Goal: Information Seeking & Learning: Understand process/instructions

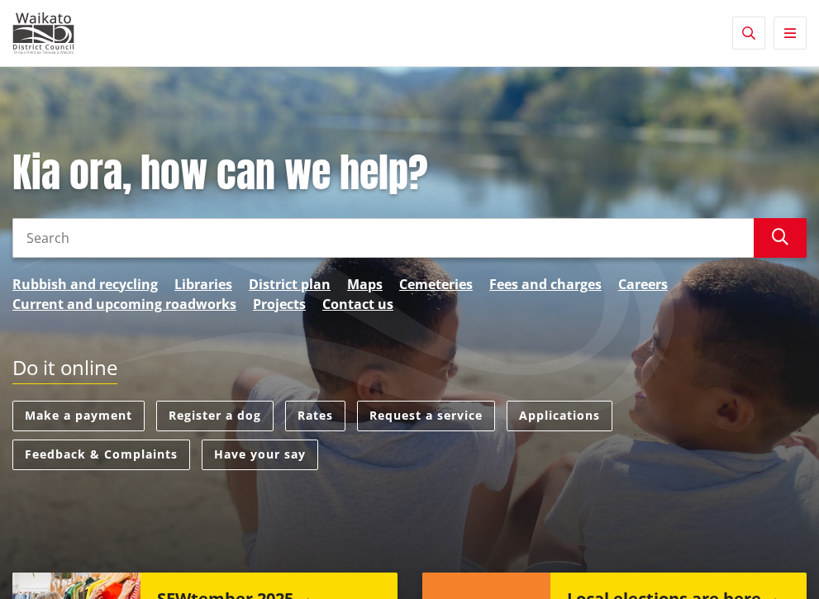
click at [0, 0] on link "Services and facilities" at bounding box center [0, 0] width 0 height 0
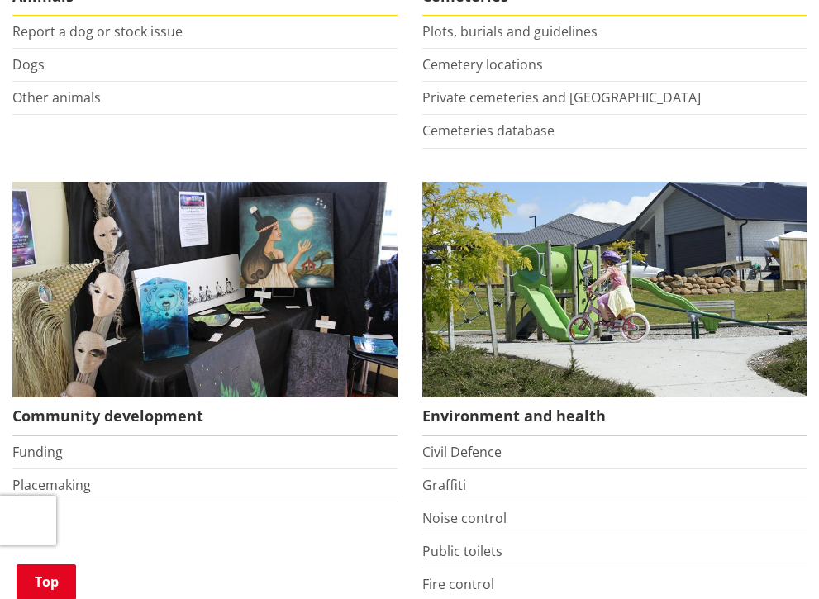
scroll to position [443, 0]
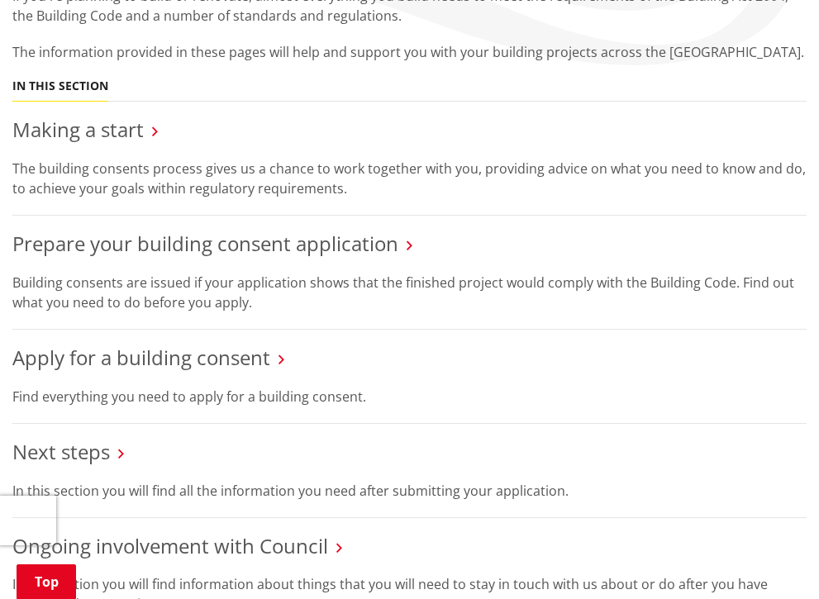
scroll to position [272, 0]
click at [144, 143] on link "Making a start" at bounding box center [77, 129] width 131 height 27
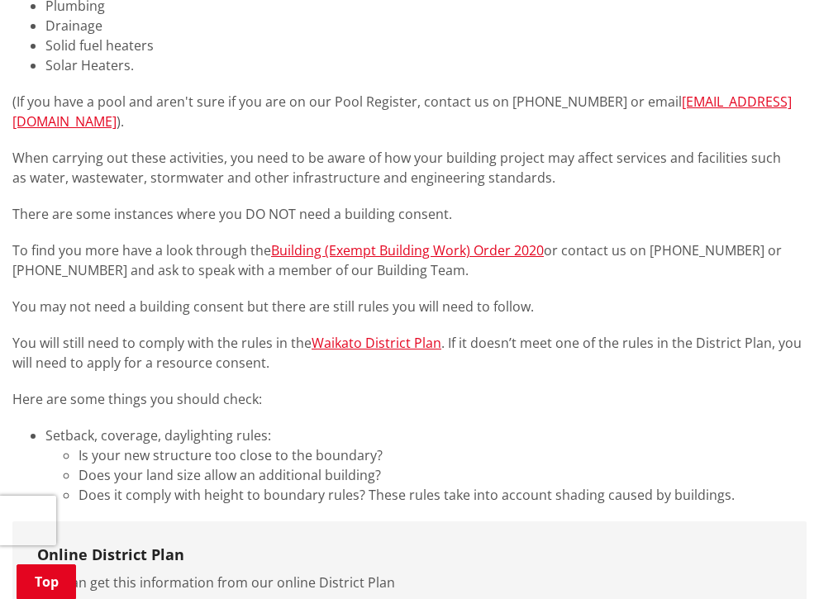
scroll to position [513, 0]
click at [544, 259] on link "Building (Exempt Building Work) Order 2020" at bounding box center [407, 250] width 273 height 18
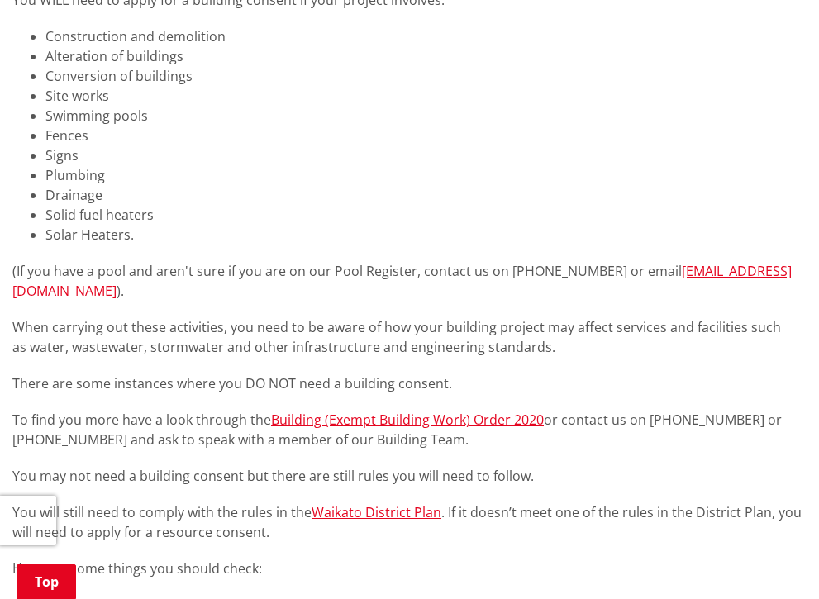
scroll to position [343, 0]
click at [0, 0] on link "Housing for the elderly" at bounding box center [0, 0] width 0 height 0
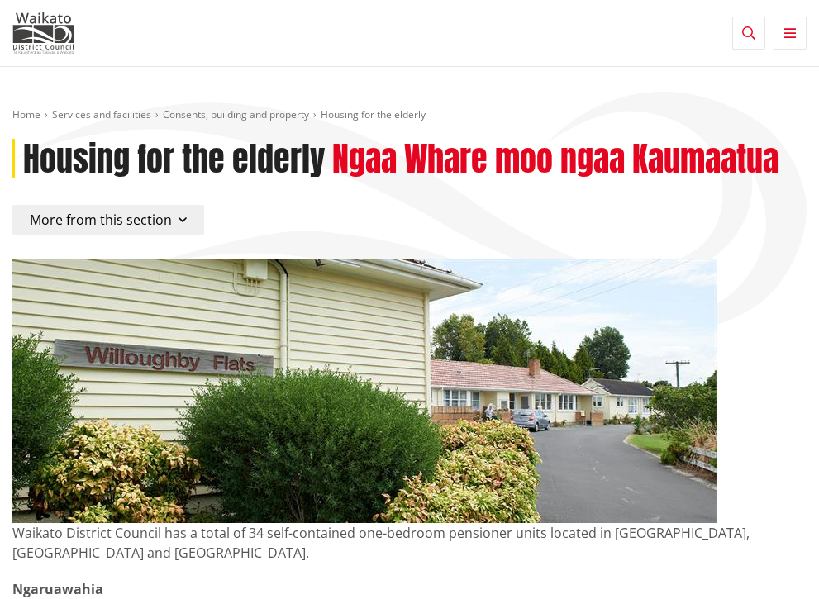
click at [0, 0] on link "Property and land information" at bounding box center [0, 0] width 0 height 0
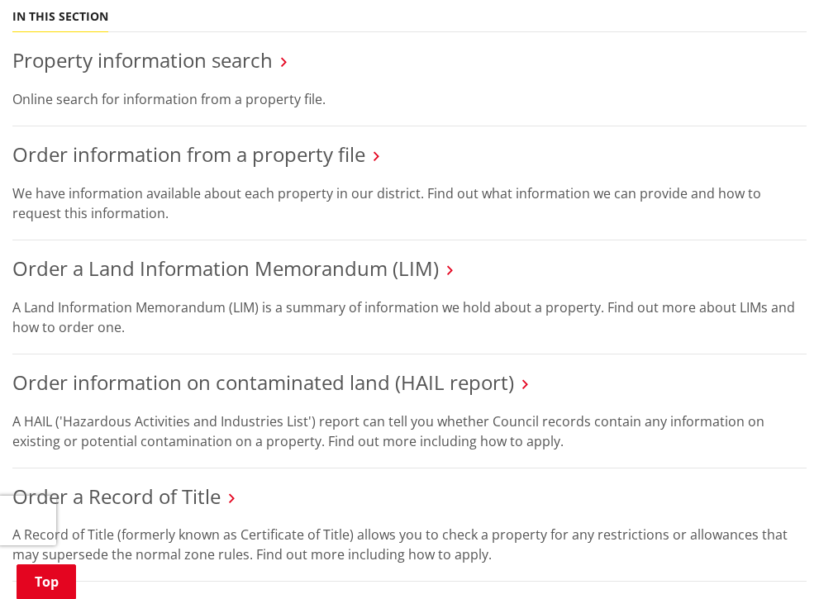
scroll to position [347, 0]
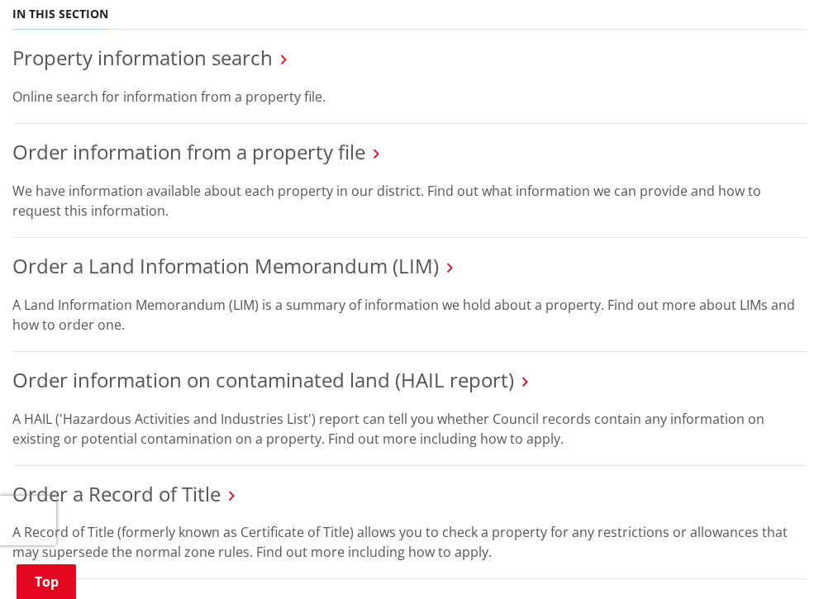
click at [0, 0] on link "Resource consents" at bounding box center [0, 0] width 0 height 0
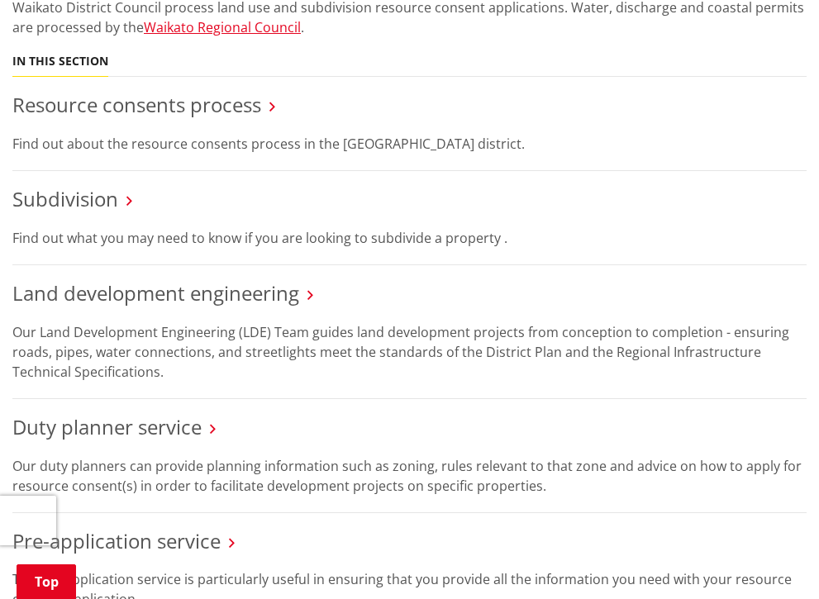
scroll to position [452, 0]
click at [0, 0] on li "Building consents" at bounding box center [0, 0] width 0 height 0
click at [0, 0] on link "Building consents" at bounding box center [0, 0] width 0 height 0
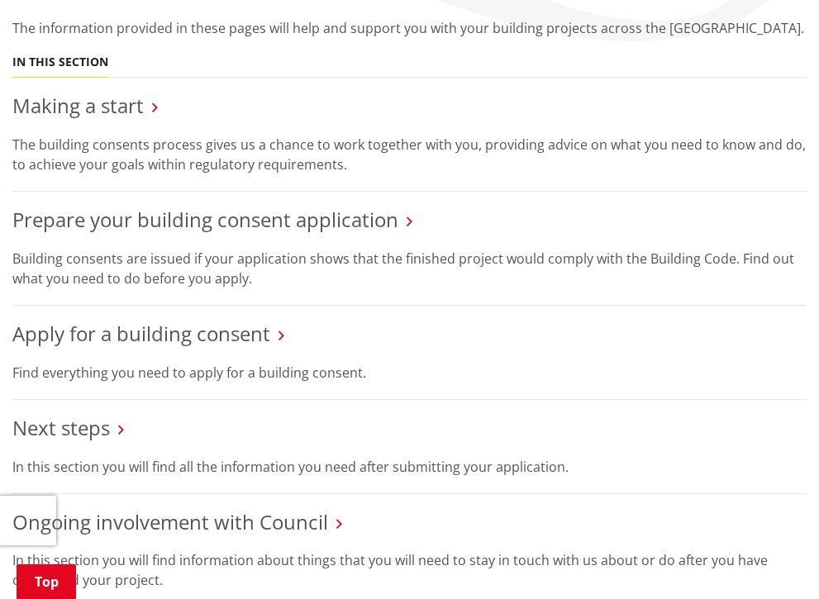
scroll to position [292, 0]
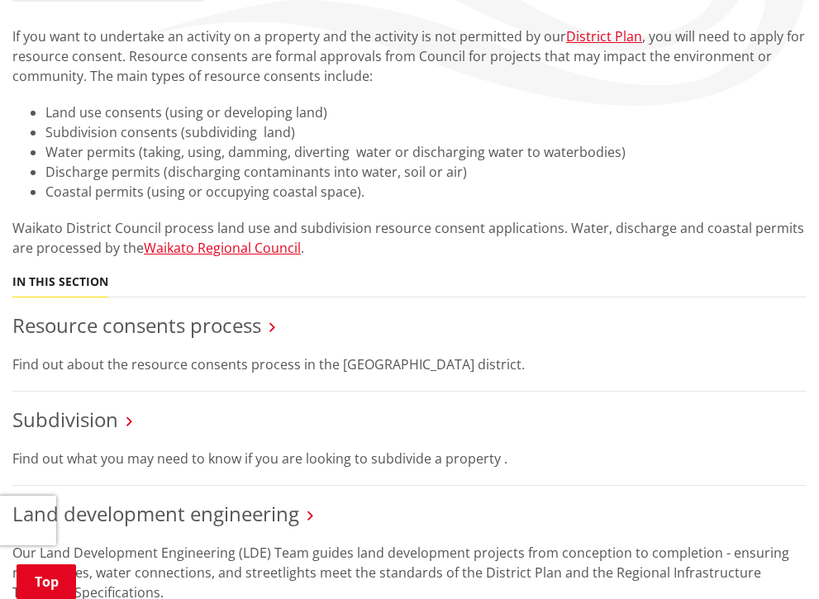
scroll to position [230, 0]
click at [566, 46] on link "District Plan" at bounding box center [604, 37] width 76 height 18
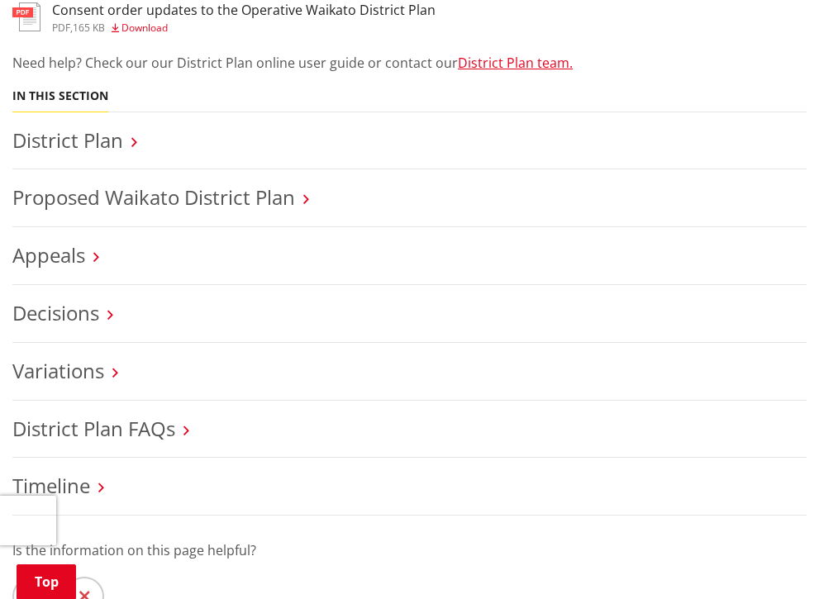
scroll to position [595, 0]
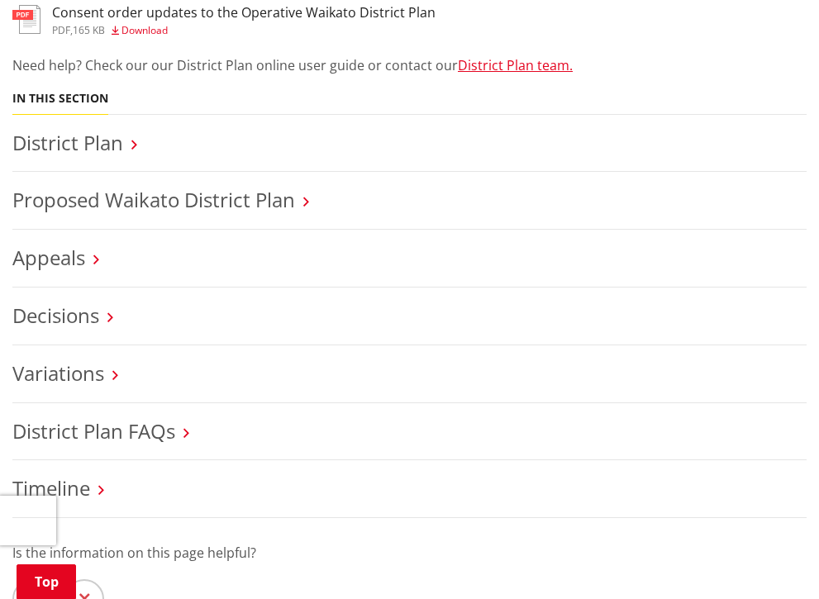
click at [123, 156] on link "District Plan" at bounding box center [67, 142] width 111 height 27
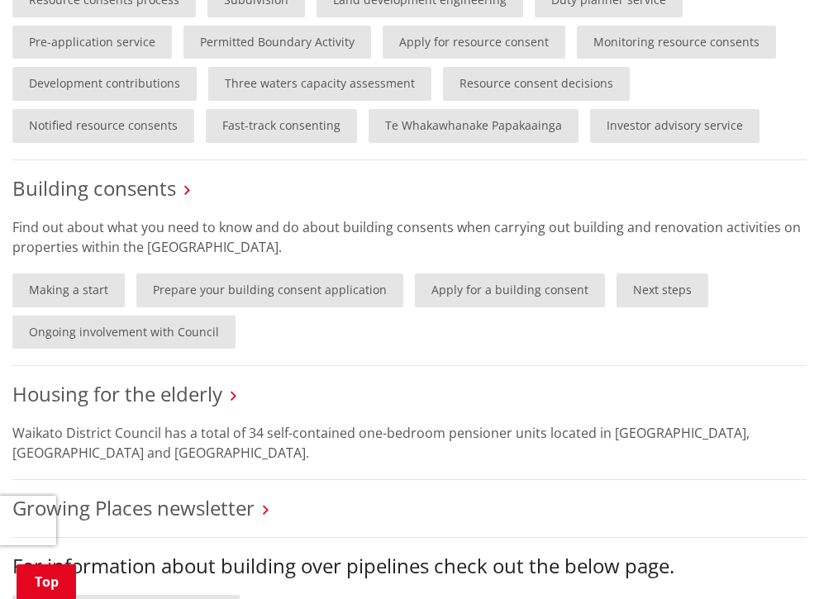
scroll to position [1069, 0]
click at [371, 60] on link "Permitted Boundary Activity" at bounding box center [277, 43] width 188 height 34
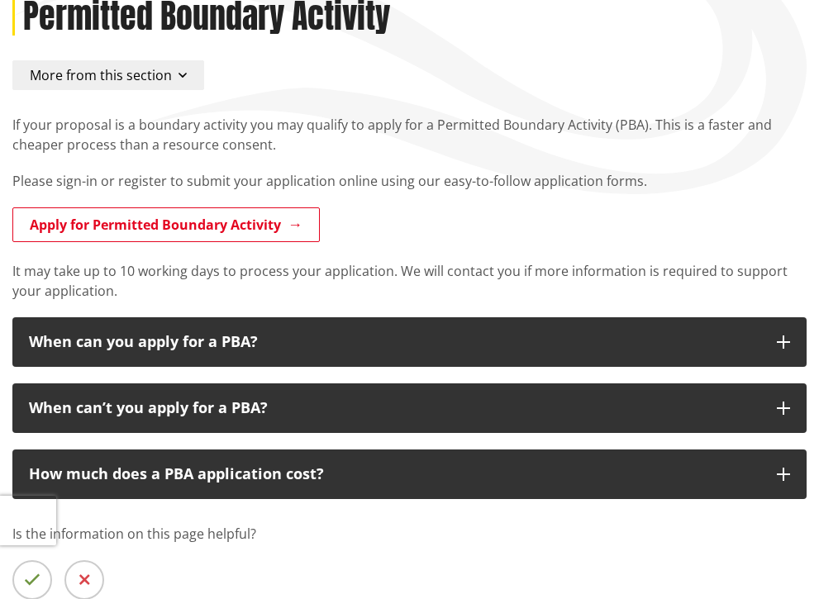
scroll to position [134, 0]
